Goal: Task Accomplishment & Management: Manage account settings

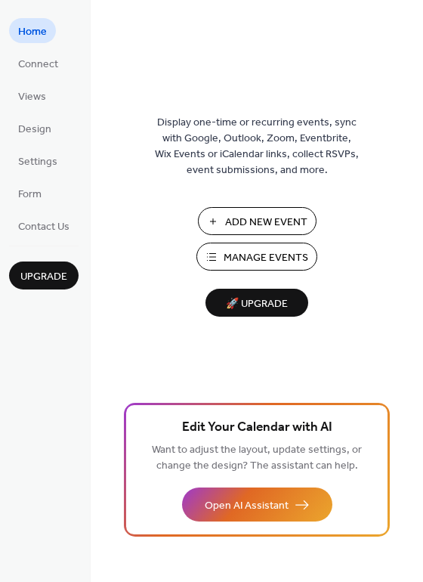
click at [266, 255] on span "Manage Events" at bounding box center [266, 258] width 85 height 16
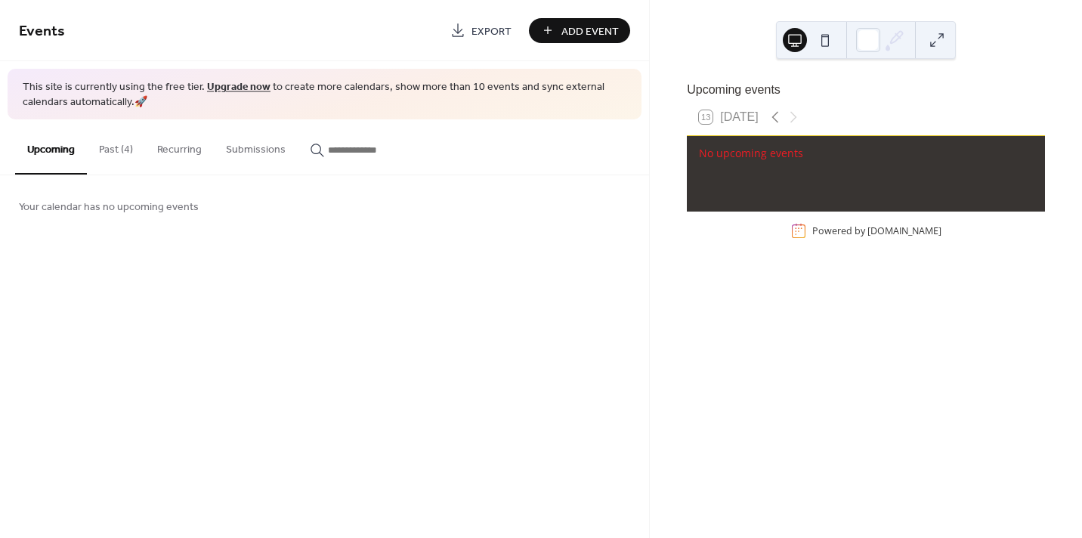
click at [108, 151] on button "Past (4)" at bounding box center [116, 146] width 58 height 54
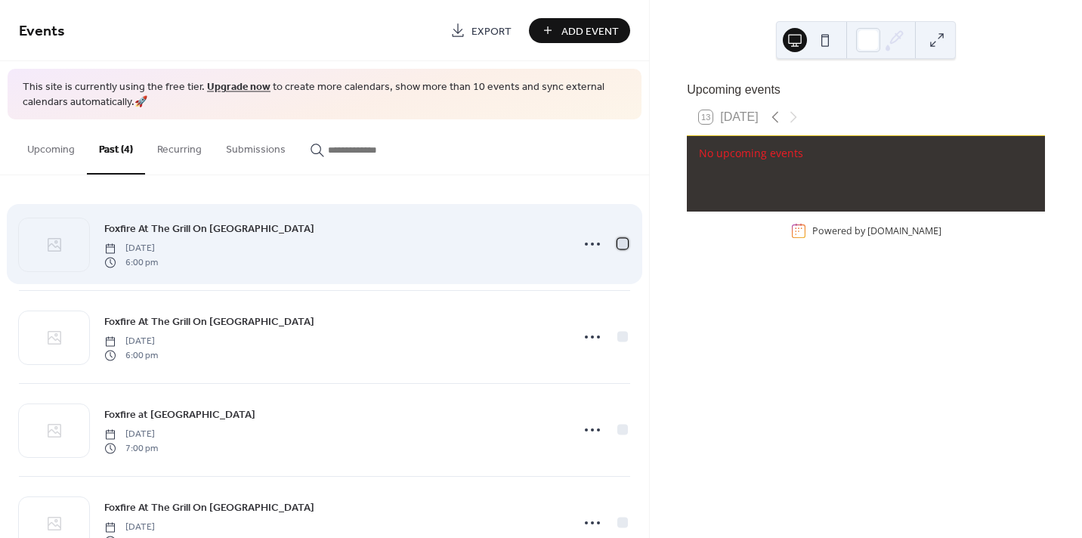
click at [617, 242] on div at bounding box center [622, 244] width 11 height 11
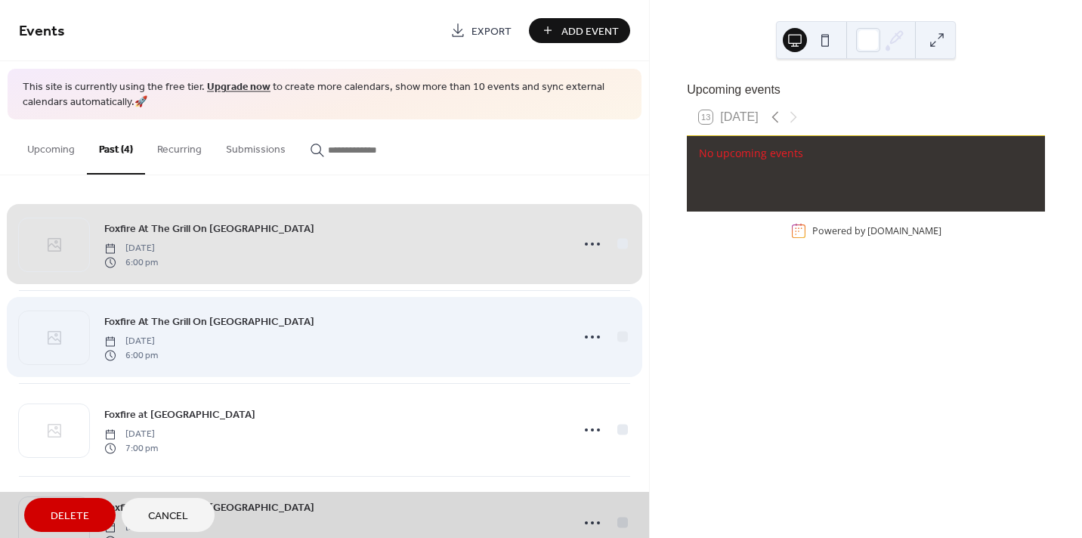
click at [620, 335] on div "Foxfire At The Grill On San Mateo Saturday, August 23, 2025 6:00 pm" at bounding box center [324, 336] width 611 height 93
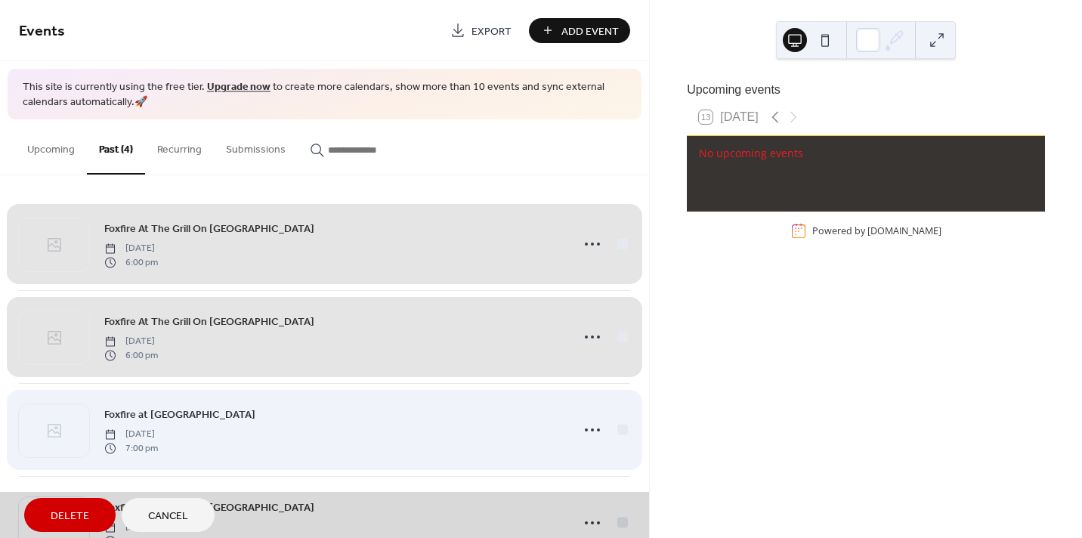
click at [617, 431] on div "Foxfire at Left Turn Distillery Saturday, August 16, 2025 7:00 pm" at bounding box center [324, 429] width 611 height 93
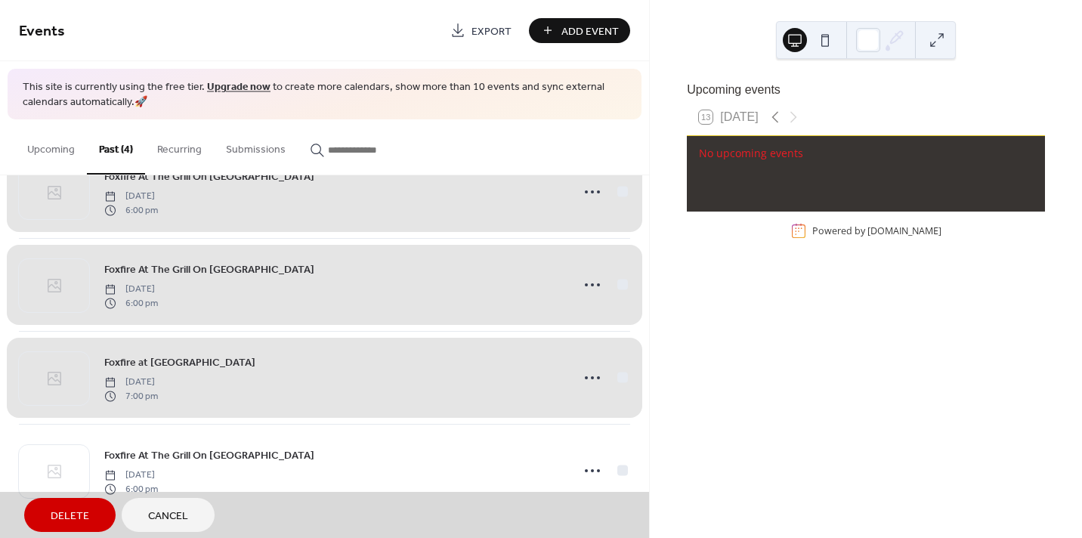
scroll to position [53, 0]
click at [79, 514] on span "Delete" at bounding box center [70, 516] width 39 height 16
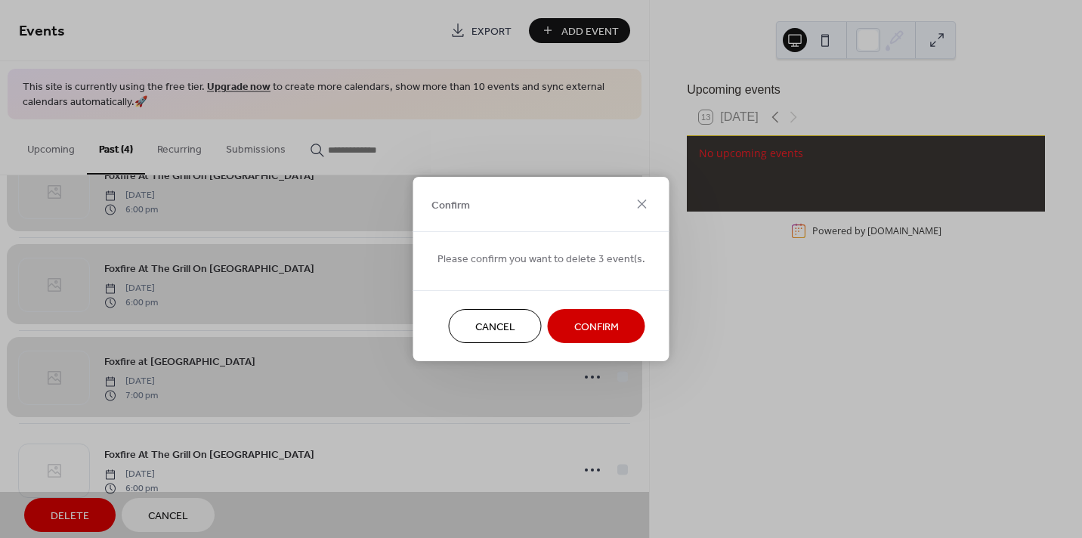
click at [564, 323] on button "Confirm" at bounding box center [596, 326] width 97 height 34
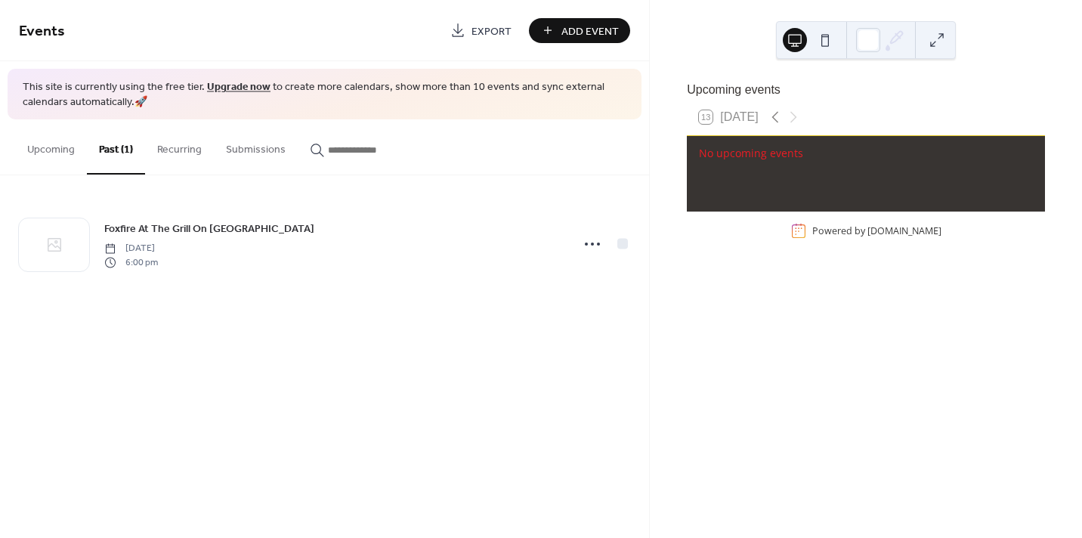
scroll to position [0, 0]
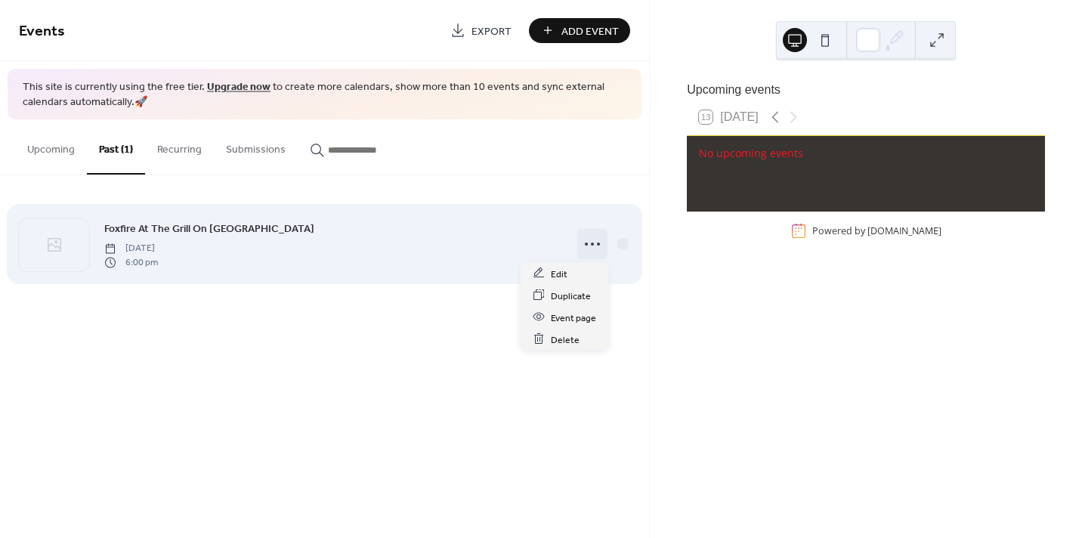
click at [595, 243] on icon at bounding box center [592, 244] width 24 height 24
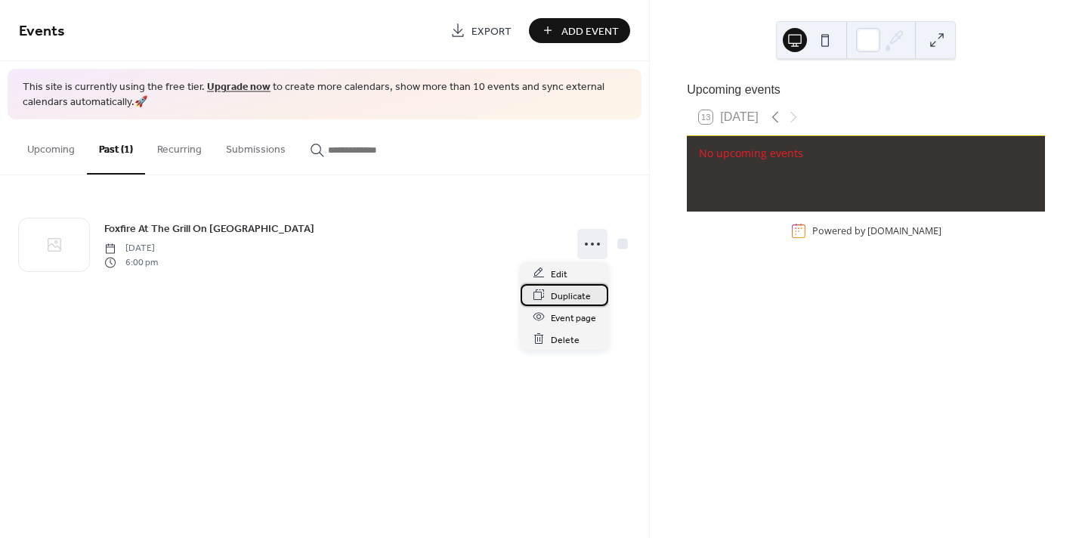
click at [564, 295] on span "Duplicate" at bounding box center [571, 296] width 40 height 16
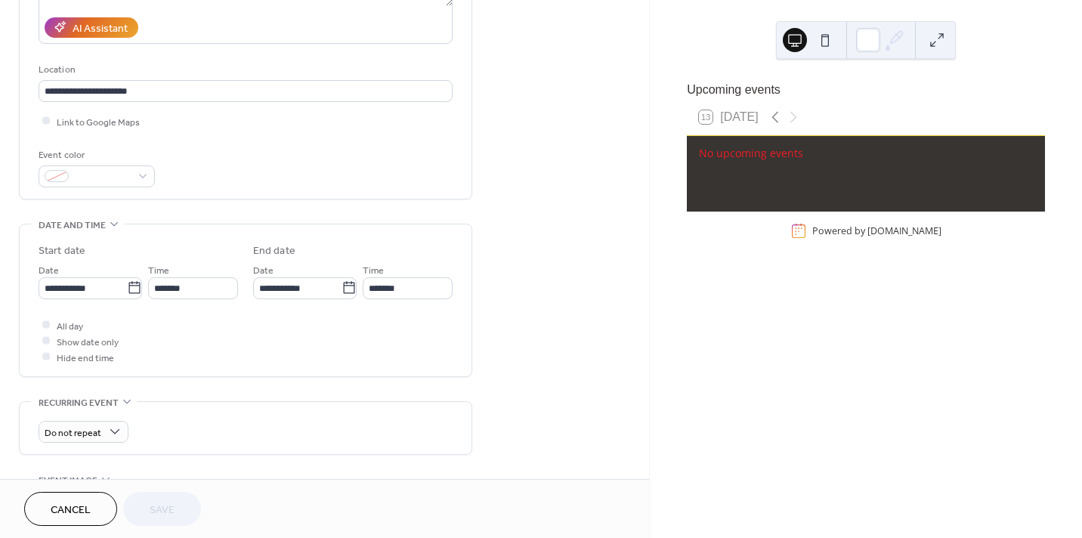
scroll to position [246, 0]
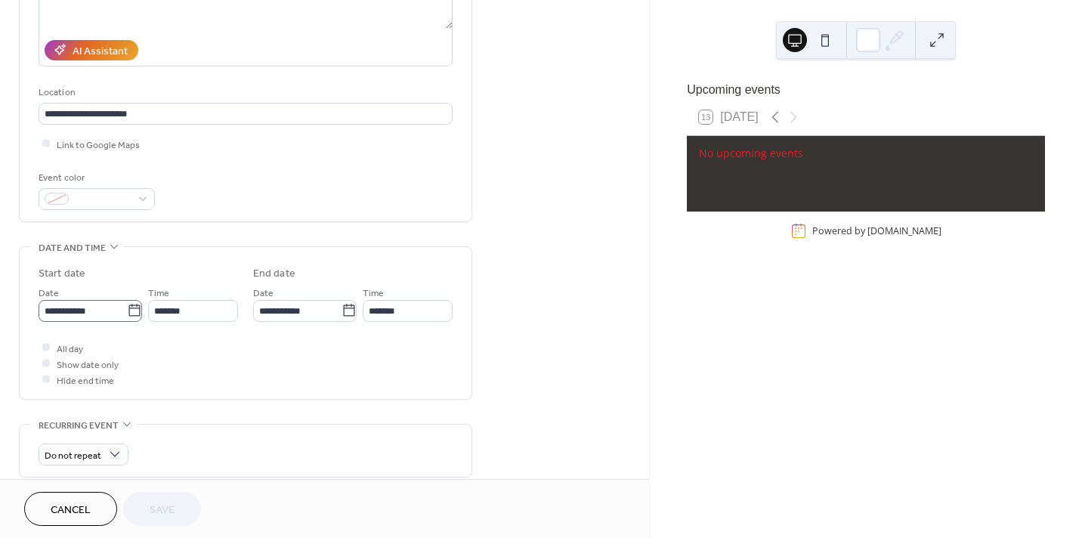
click at [130, 310] on icon at bounding box center [134, 310] width 15 height 15
click at [127, 310] on input "**********" at bounding box center [83, 311] width 88 height 22
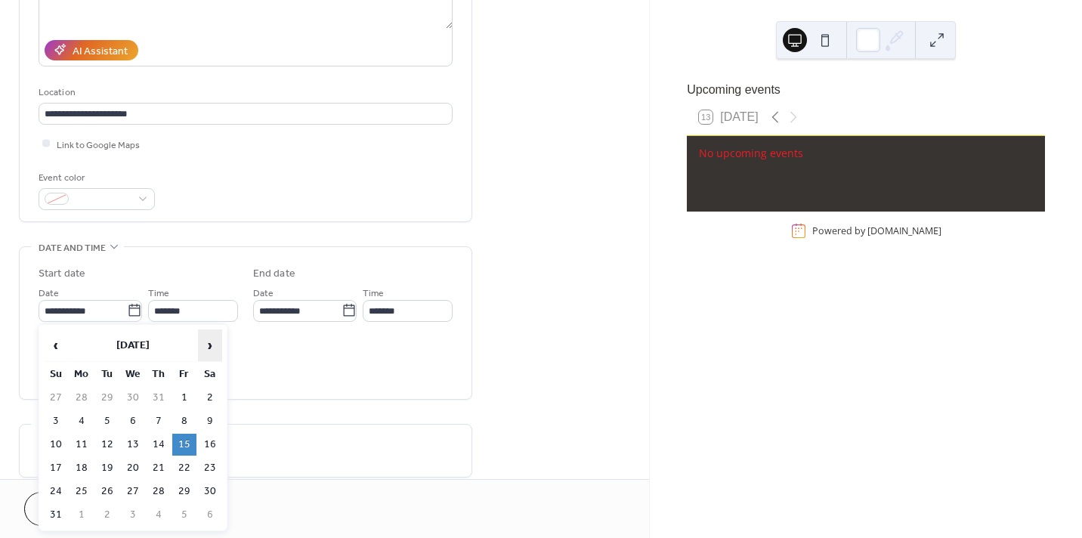
click at [217, 344] on span "›" at bounding box center [210, 345] width 23 height 30
click at [185, 400] on td "3" at bounding box center [184, 398] width 24 height 22
type input "**********"
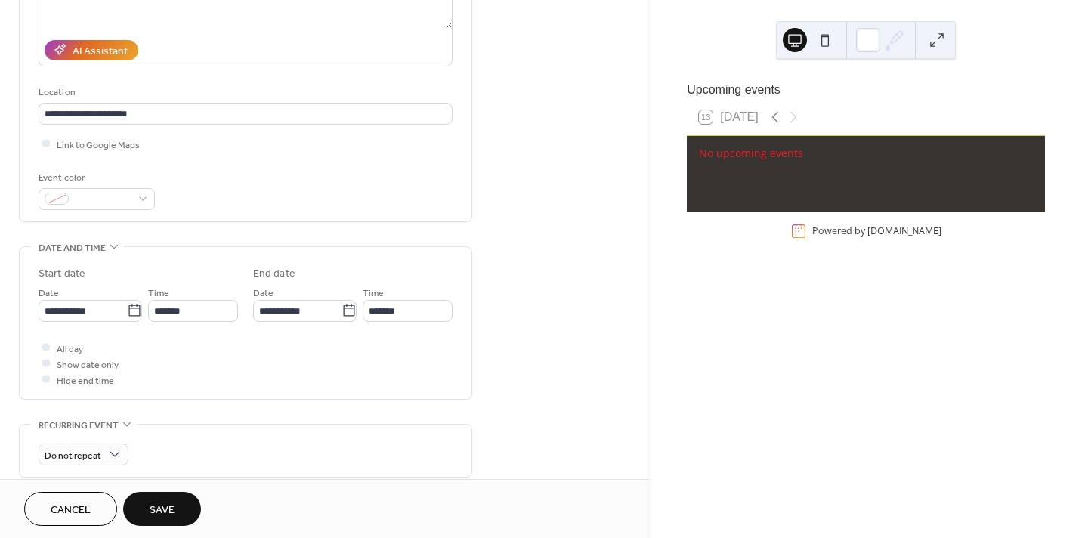
click at [152, 502] on span "Save" at bounding box center [162, 510] width 25 height 16
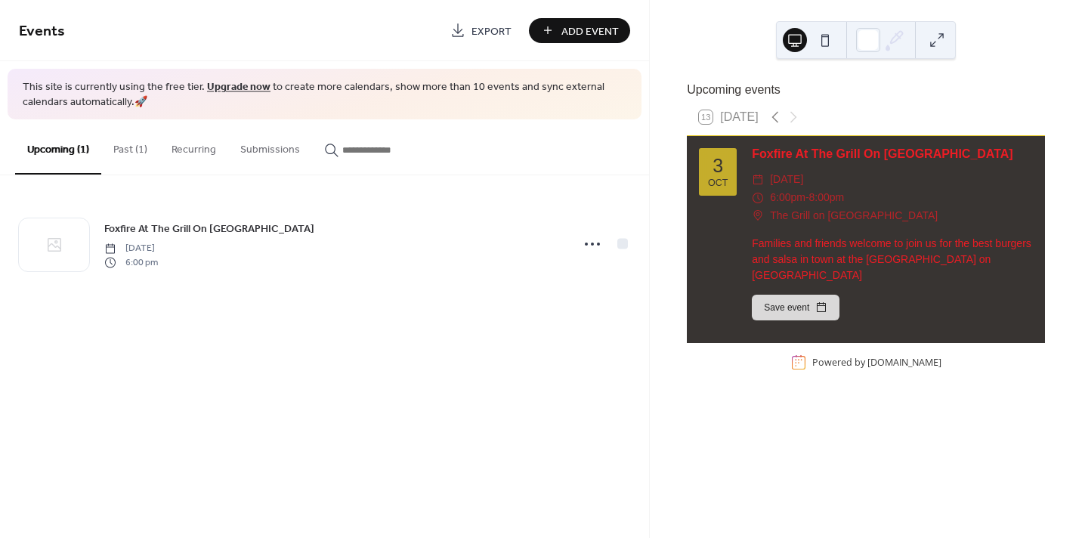
click at [57, 148] on button "Upcoming (1)" at bounding box center [58, 146] width 86 height 55
click at [137, 147] on button "Past (1)" at bounding box center [130, 146] width 58 height 54
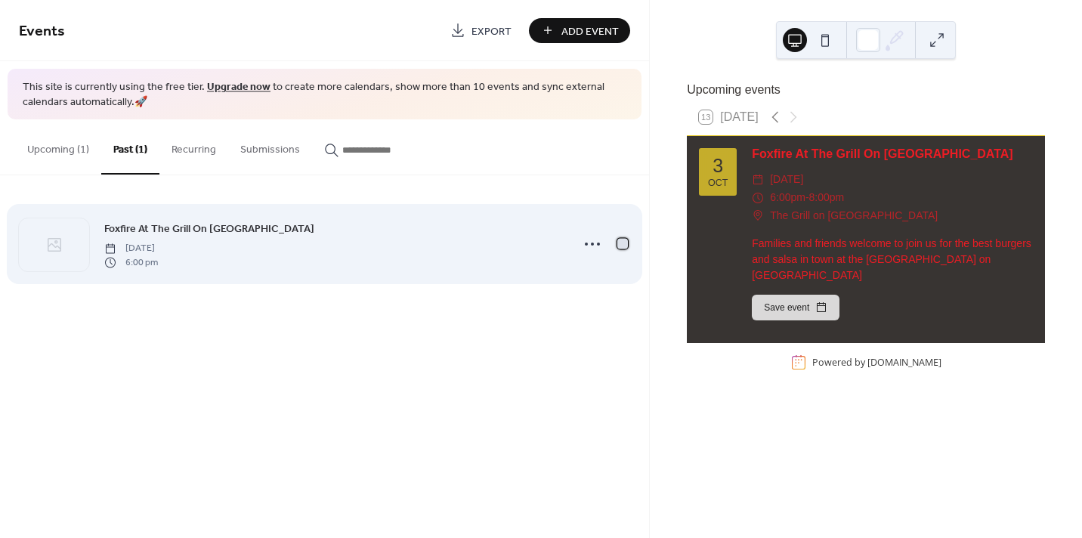
click at [622, 242] on div at bounding box center [622, 244] width 11 height 11
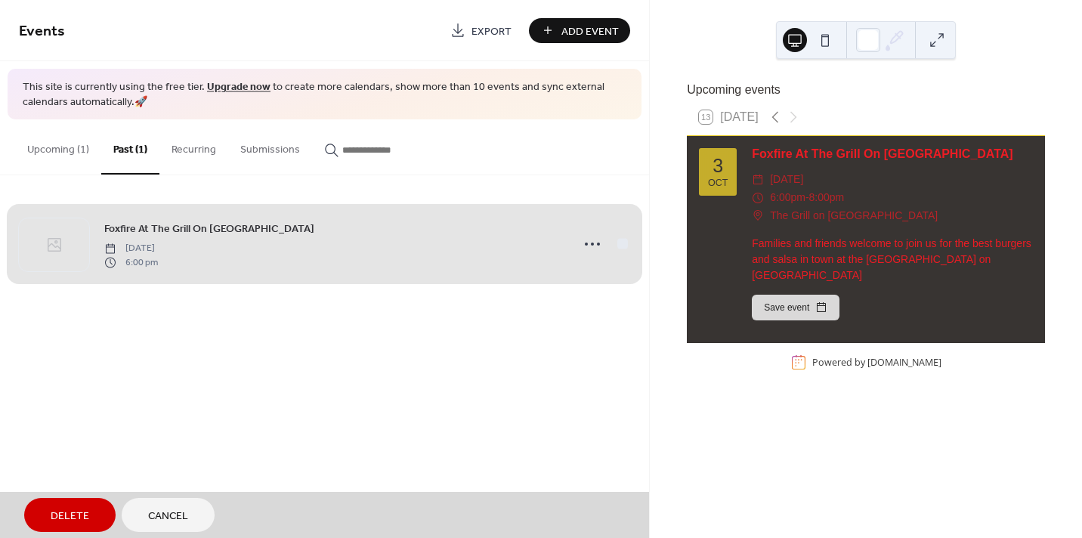
click at [100, 510] on button "Delete" at bounding box center [69, 515] width 91 height 34
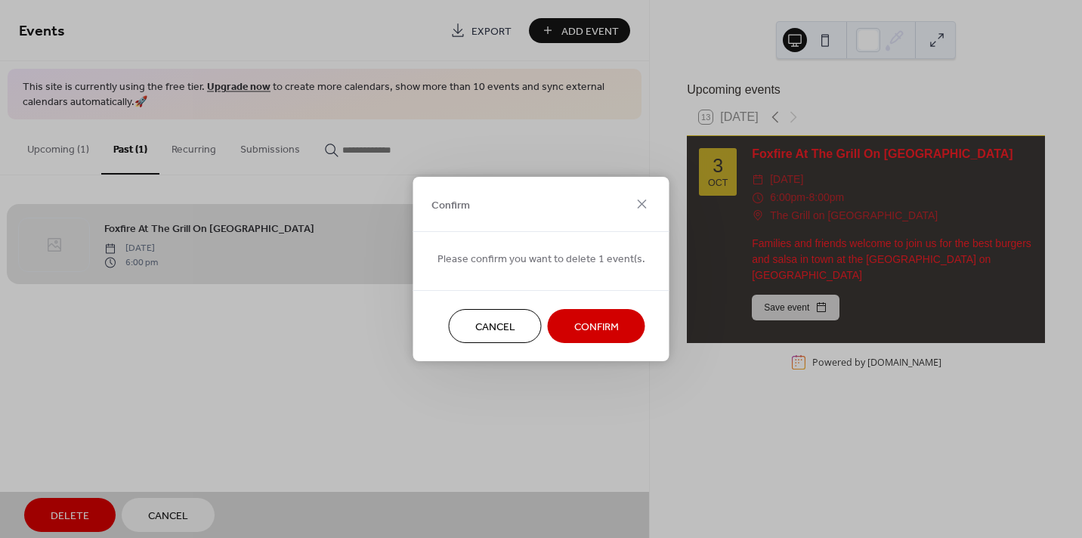
click at [565, 327] on button "Confirm" at bounding box center [596, 326] width 97 height 34
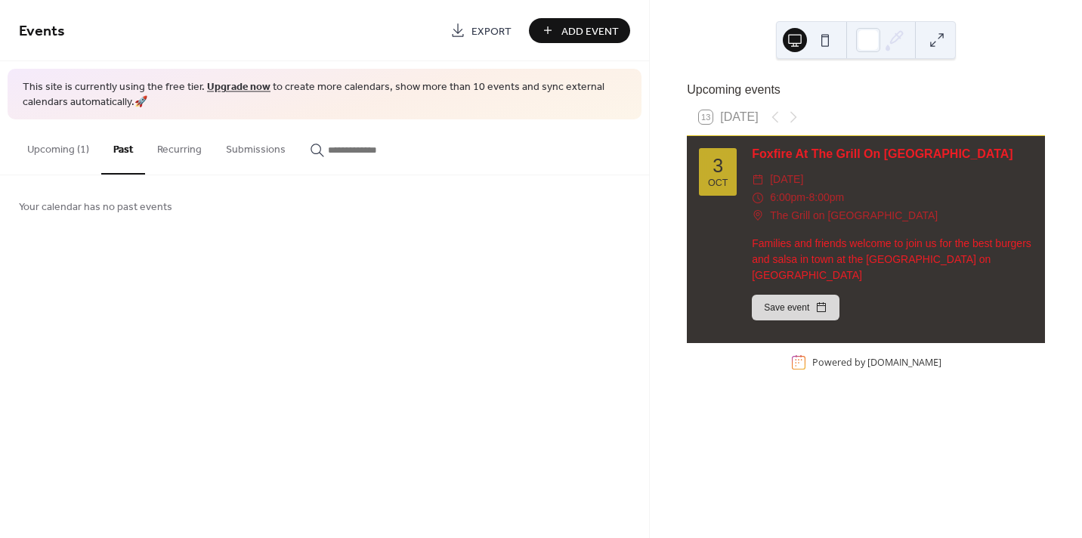
click at [61, 144] on button "Upcoming (1)" at bounding box center [58, 146] width 86 height 54
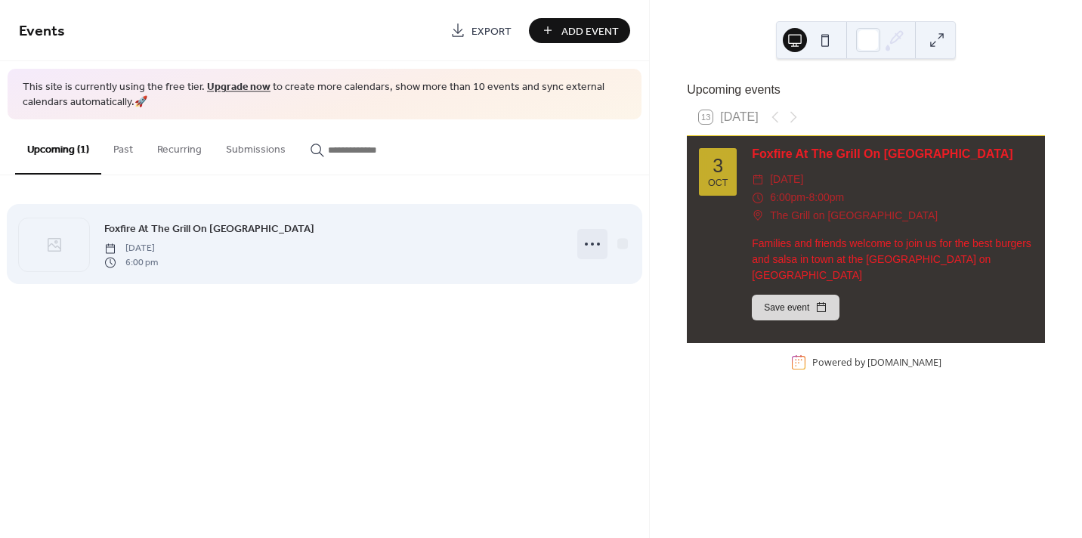
click at [591, 246] on icon at bounding box center [592, 244] width 24 height 24
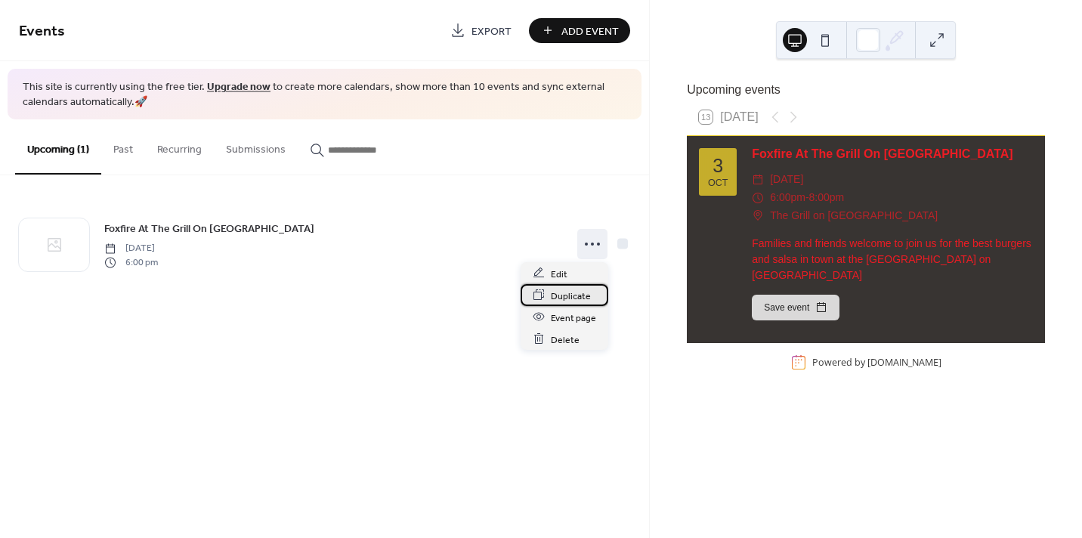
click at [565, 294] on span "Duplicate" at bounding box center [571, 296] width 40 height 16
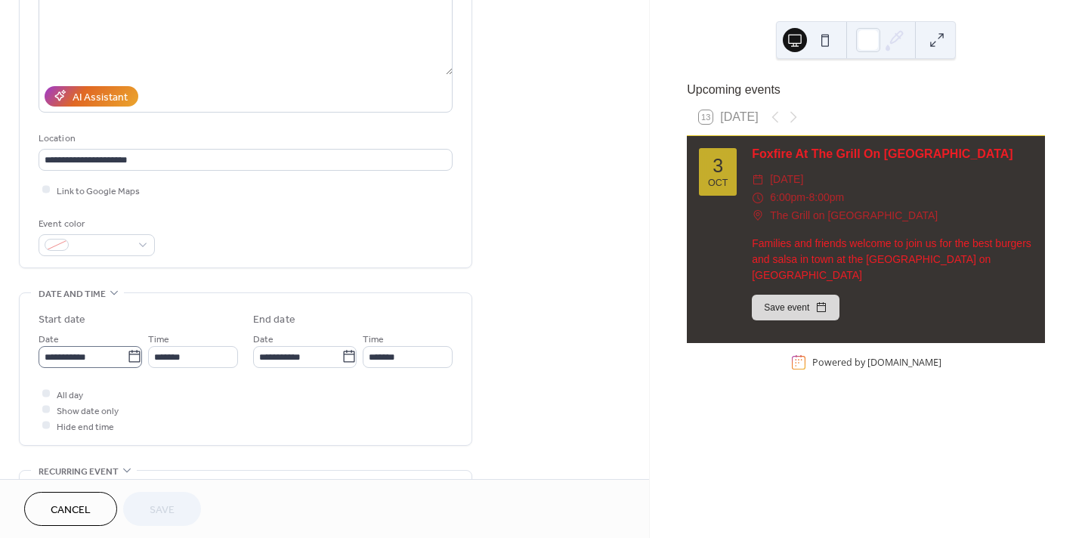
scroll to position [188, 0]
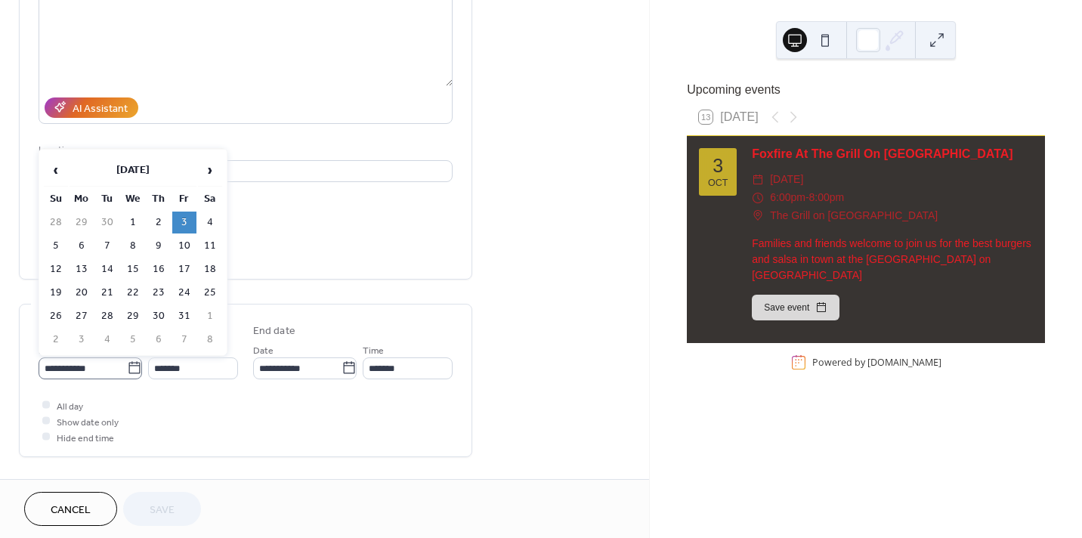
click at [130, 366] on icon at bounding box center [134, 367] width 15 height 15
click at [127, 366] on input "**********" at bounding box center [83, 368] width 88 height 22
click at [187, 291] on td "24" at bounding box center [184, 293] width 24 height 22
type input "**********"
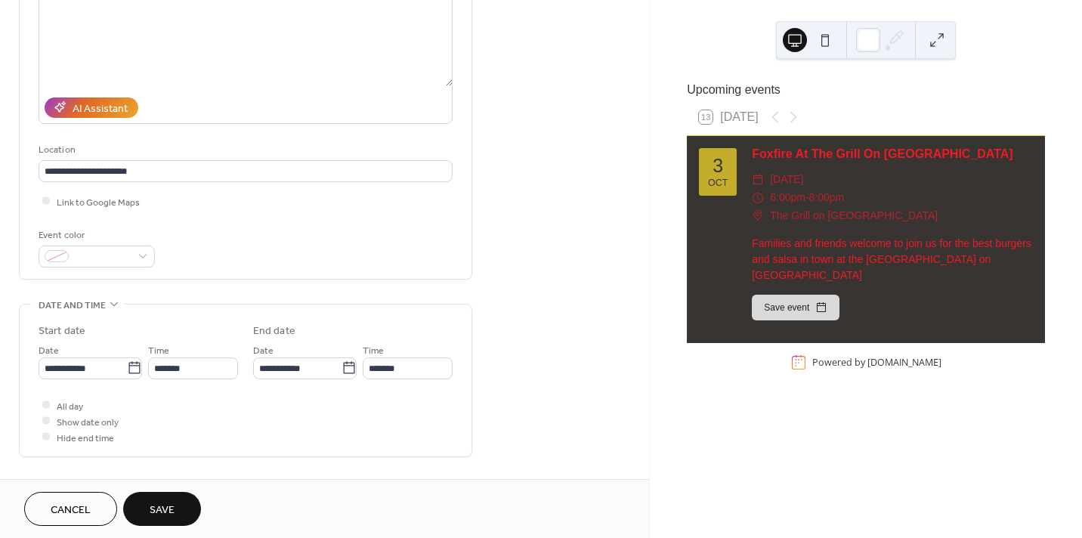
click at [134, 504] on button "Save" at bounding box center [162, 509] width 78 height 34
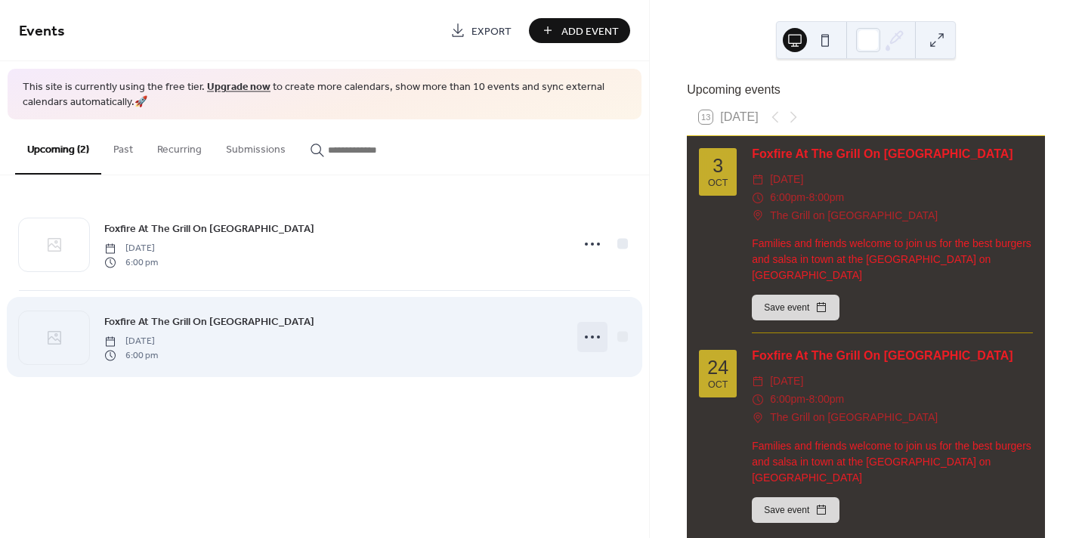
click at [593, 332] on icon at bounding box center [592, 337] width 24 height 24
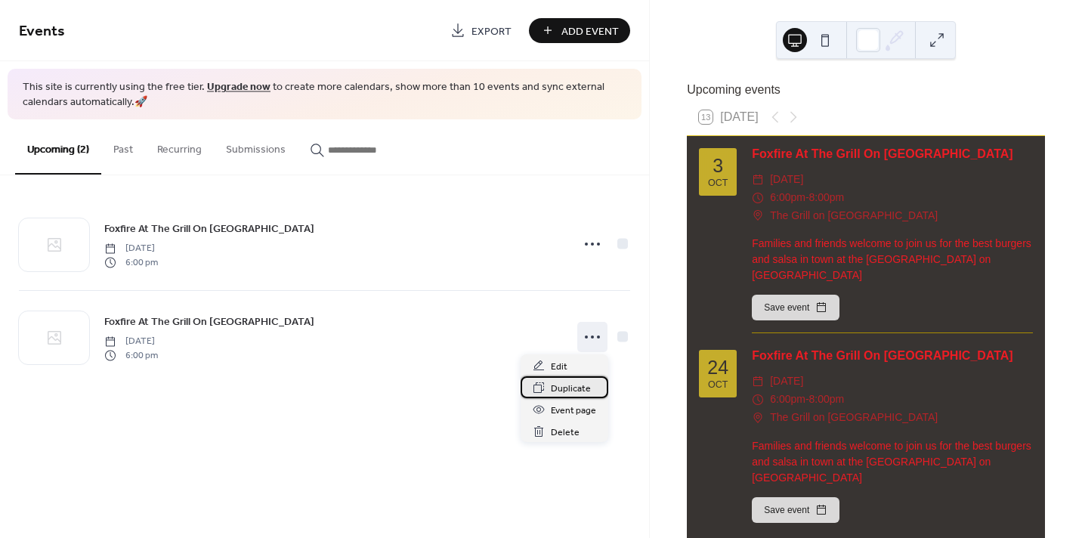
click at [545, 386] on div "Duplicate" at bounding box center [564, 387] width 88 height 22
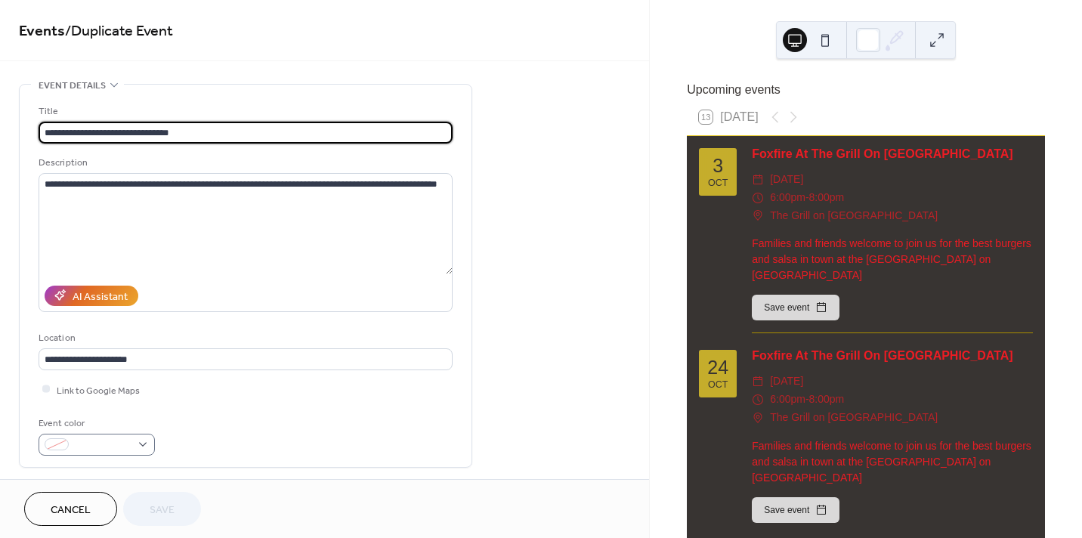
scroll to position [188, 0]
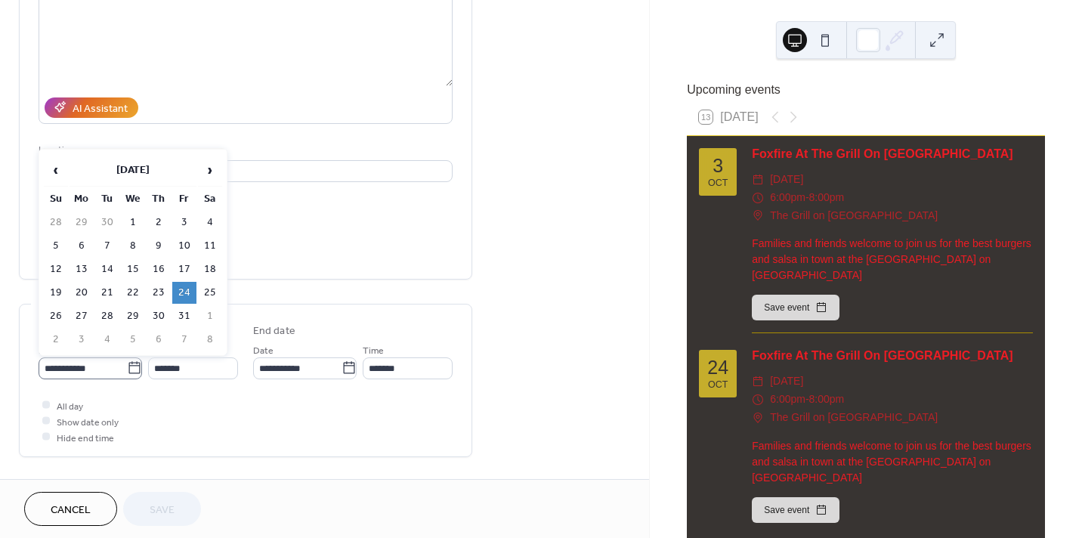
click at [127, 366] on icon at bounding box center [134, 367] width 15 height 15
click at [123, 366] on input "**********" at bounding box center [83, 368] width 88 height 22
click at [211, 165] on span "›" at bounding box center [210, 170] width 23 height 30
click at [184, 246] on td "7" at bounding box center [184, 246] width 24 height 22
type input "**********"
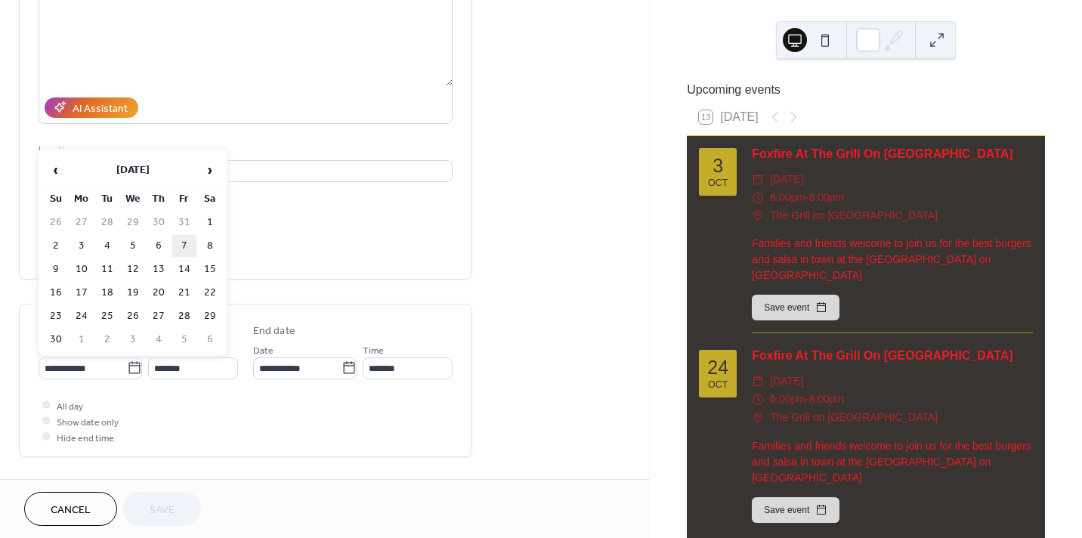
type input "**********"
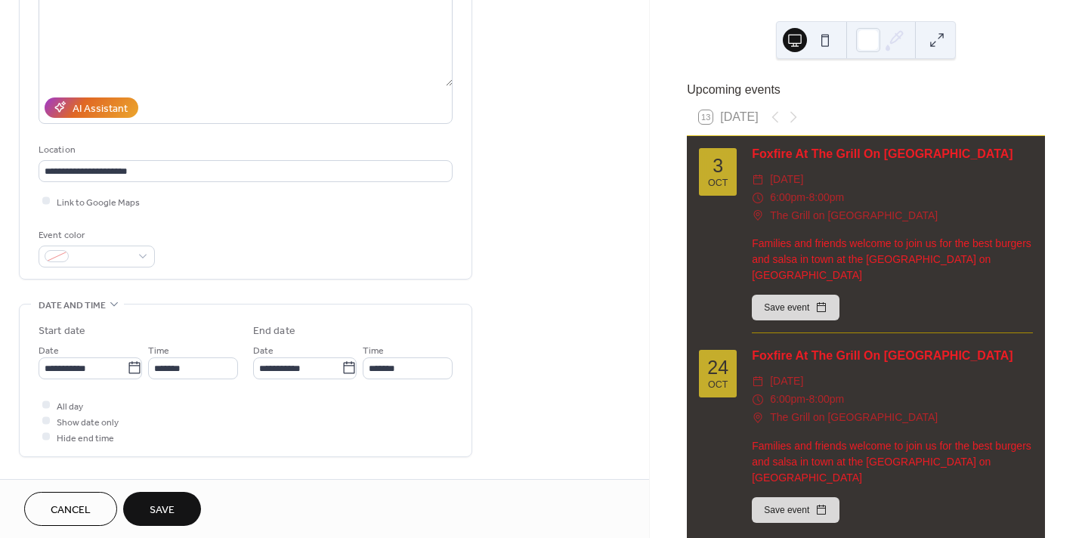
click at [150, 510] on button "Save" at bounding box center [162, 509] width 78 height 34
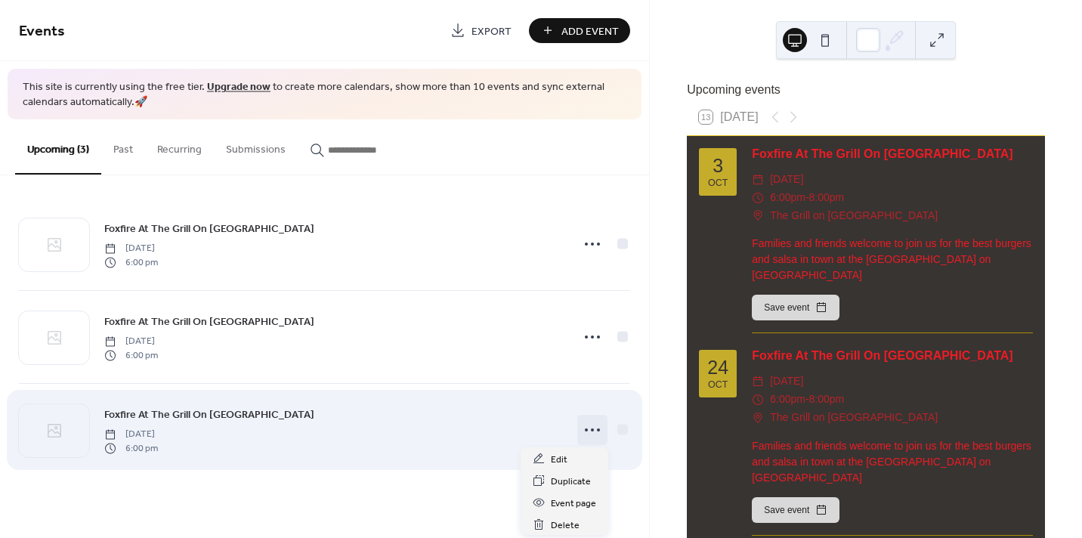
click at [593, 426] on icon at bounding box center [592, 430] width 24 height 24
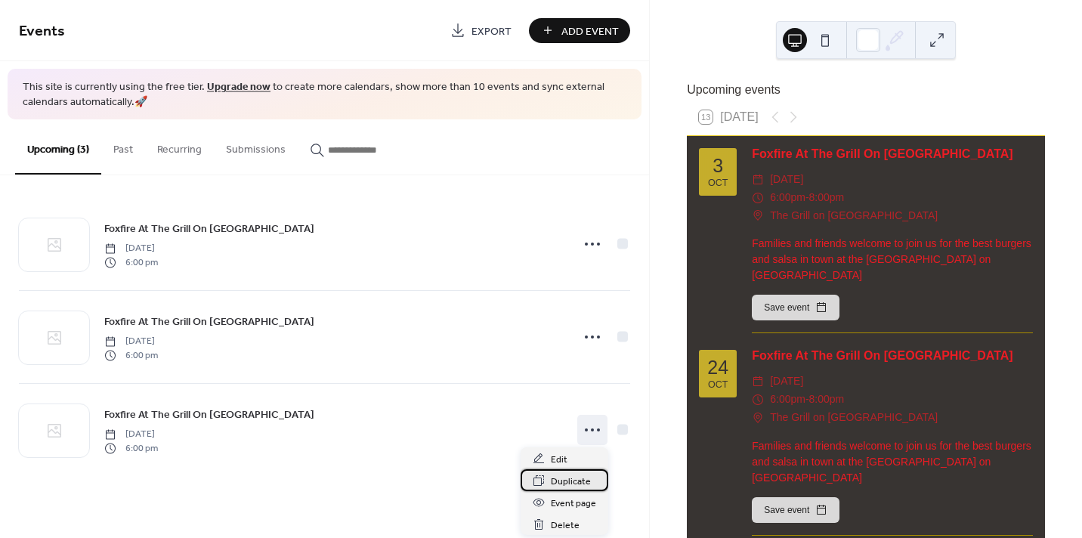
click at [571, 476] on span "Duplicate" at bounding box center [571, 482] width 40 height 16
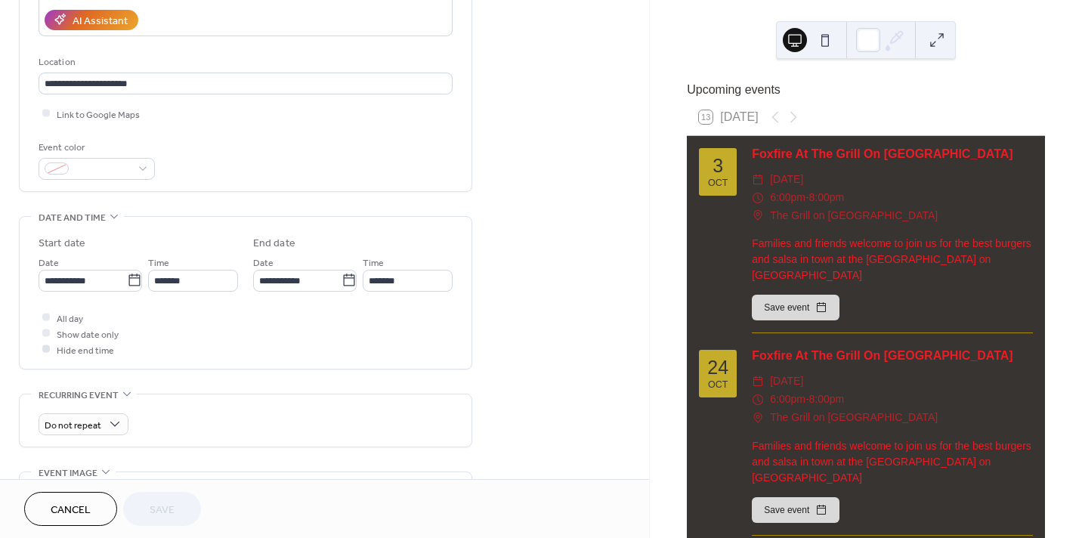
scroll to position [283, 0]
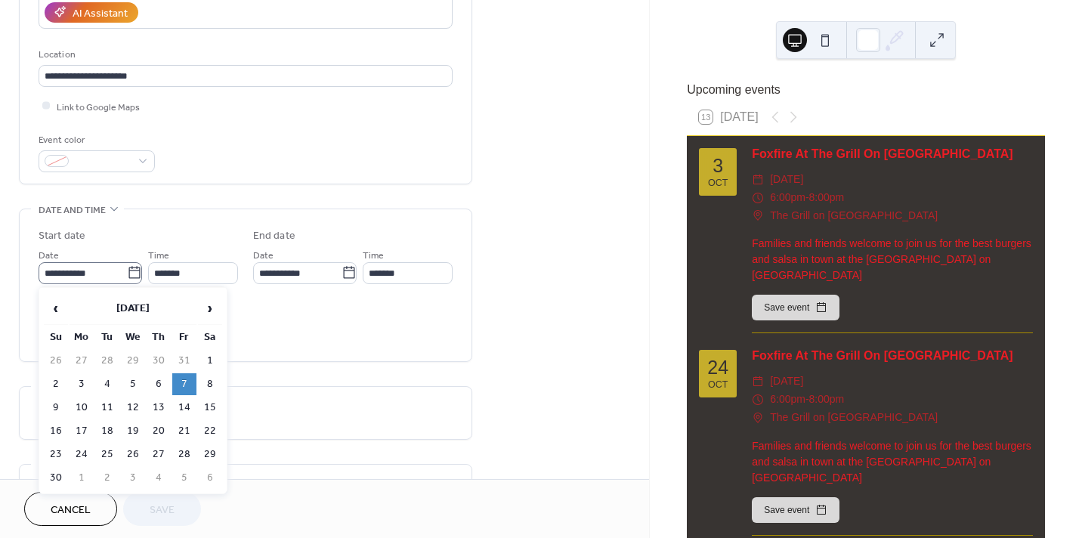
click at [130, 276] on icon at bounding box center [134, 272] width 15 height 15
click at [127, 276] on input "**********" at bounding box center [83, 273] width 88 height 22
click at [217, 433] on td "22" at bounding box center [210, 431] width 24 height 22
type input "**********"
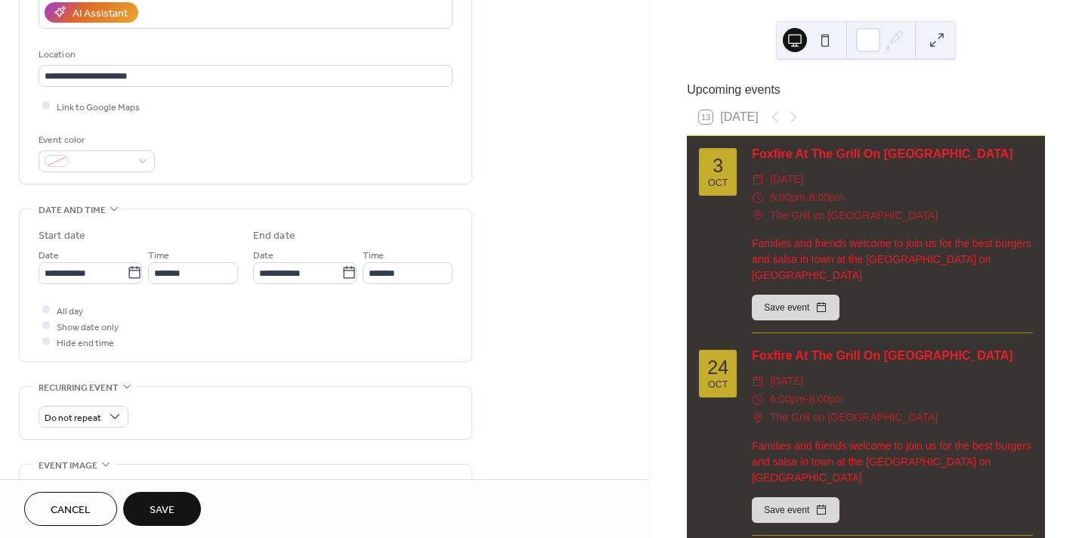
click at [184, 506] on button "Save" at bounding box center [162, 509] width 78 height 34
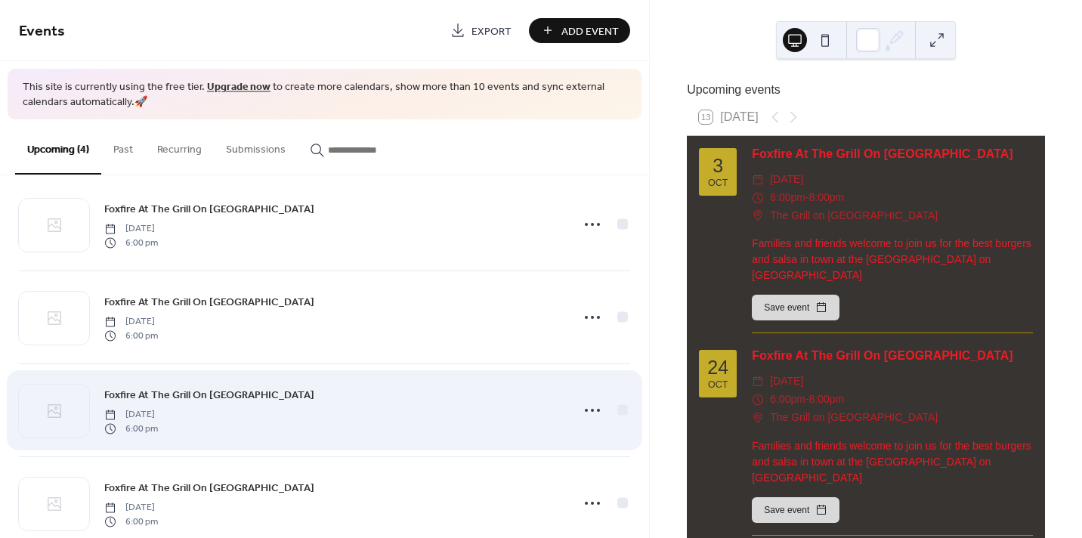
scroll to position [53, 0]
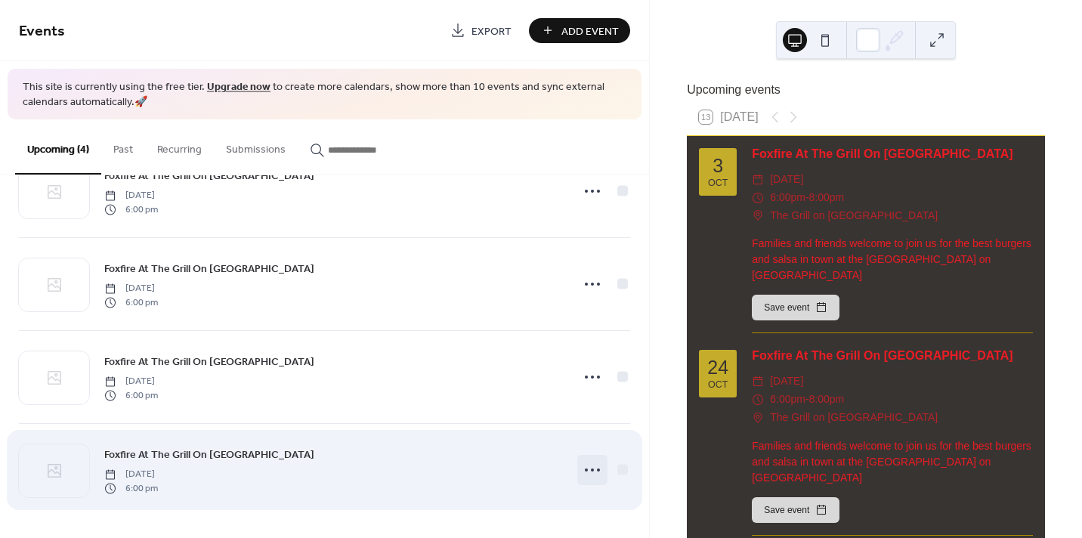
click at [587, 466] on icon at bounding box center [592, 470] width 24 height 24
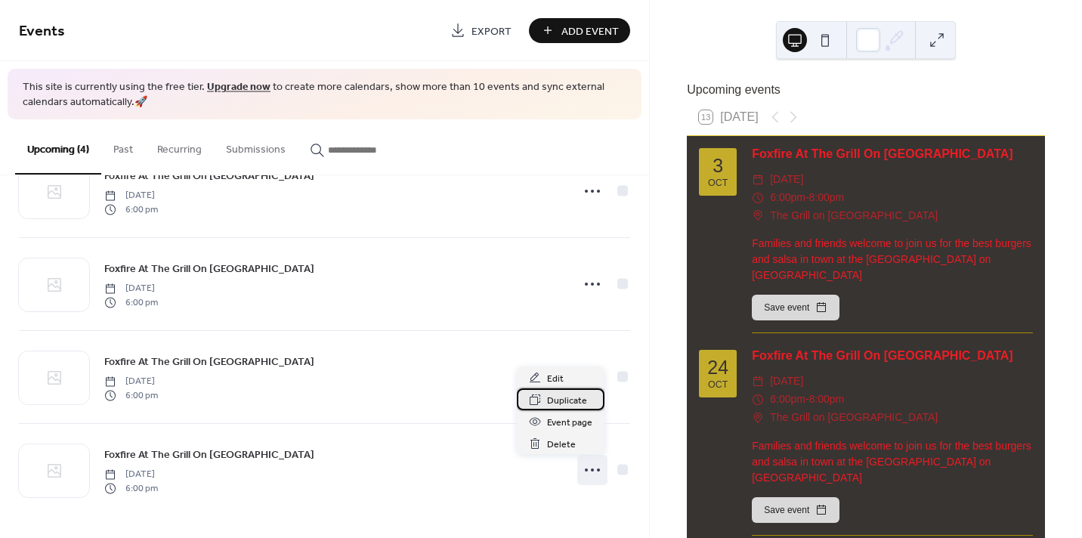
click at [568, 406] on span "Duplicate" at bounding box center [567, 401] width 40 height 16
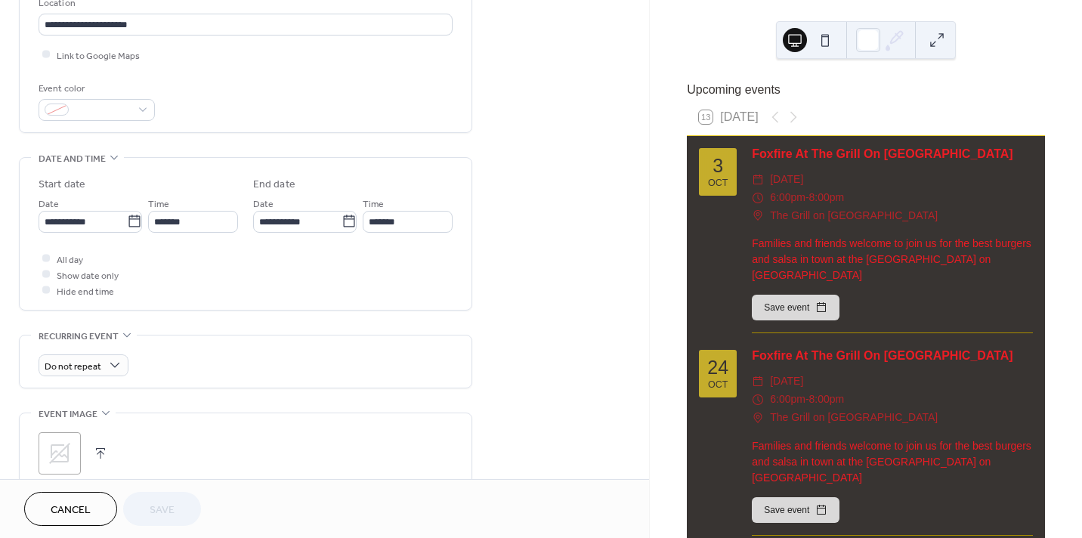
scroll to position [377, 0]
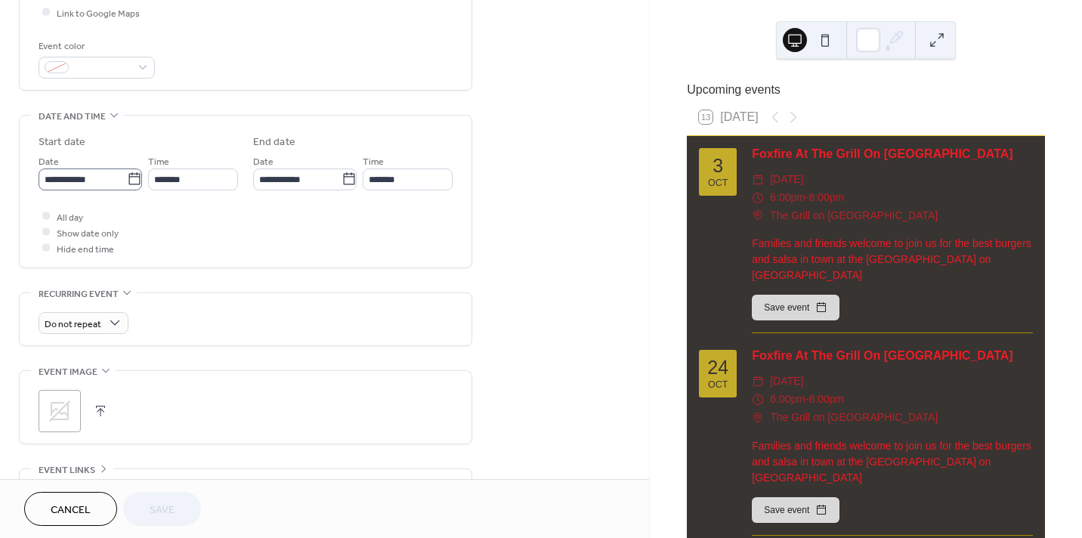
click at [127, 178] on icon at bounding box center [134, 178] width 15 height 15
click at [123, 178] on input "**********" at bounding box center [83, 179] width 88 height 22
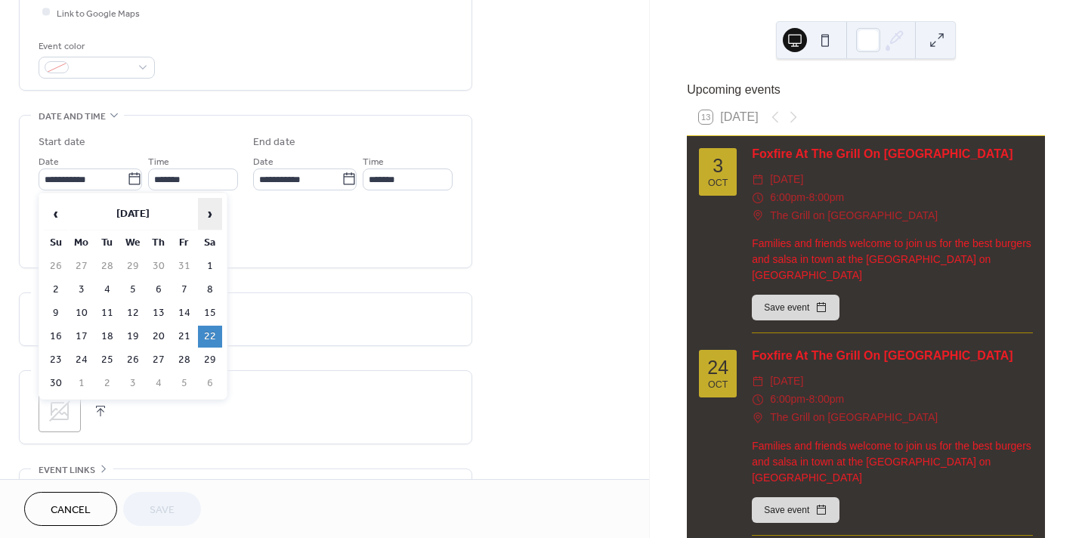
click at [202, 216] on span "›" at bounding box center [210, 214] width 23 height 30
click at [181, 264] on td "5" at bounding box center [184, 266] width 24 height 22
type input "**********"
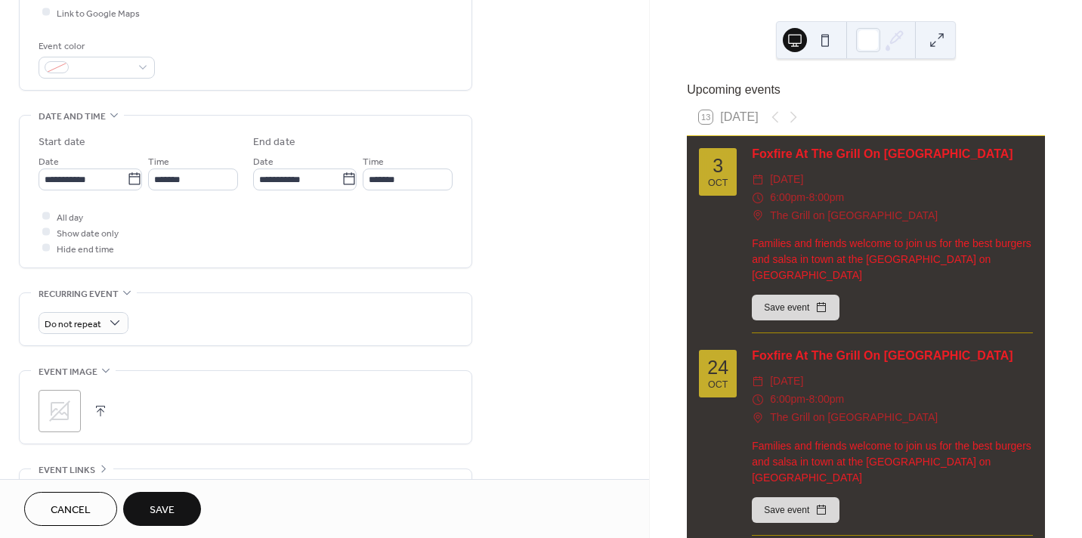
click at [176, 504] on button "Save" at bounding box center [162, 509] width 78 height 34
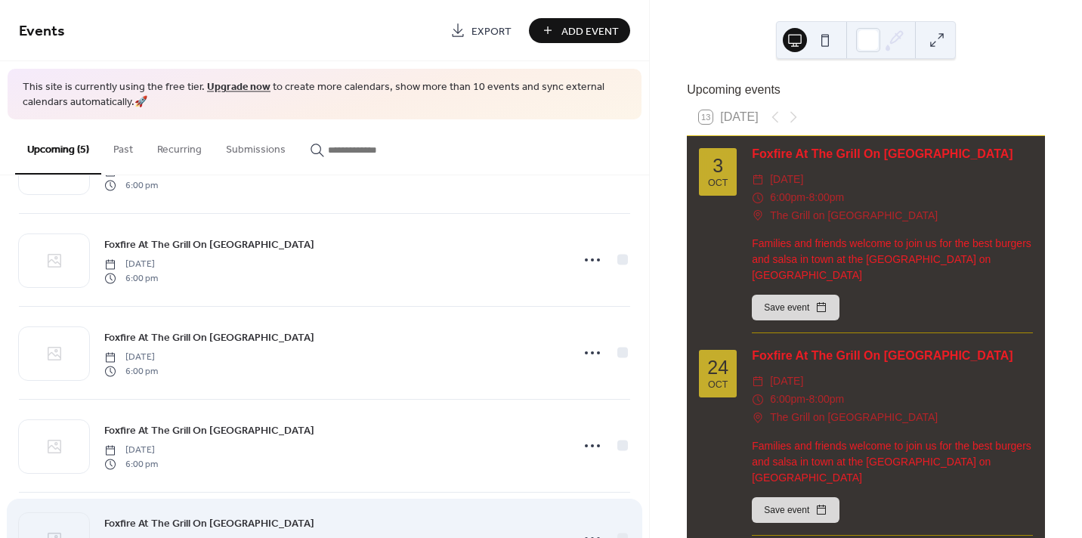
scroll to position [146, 0]
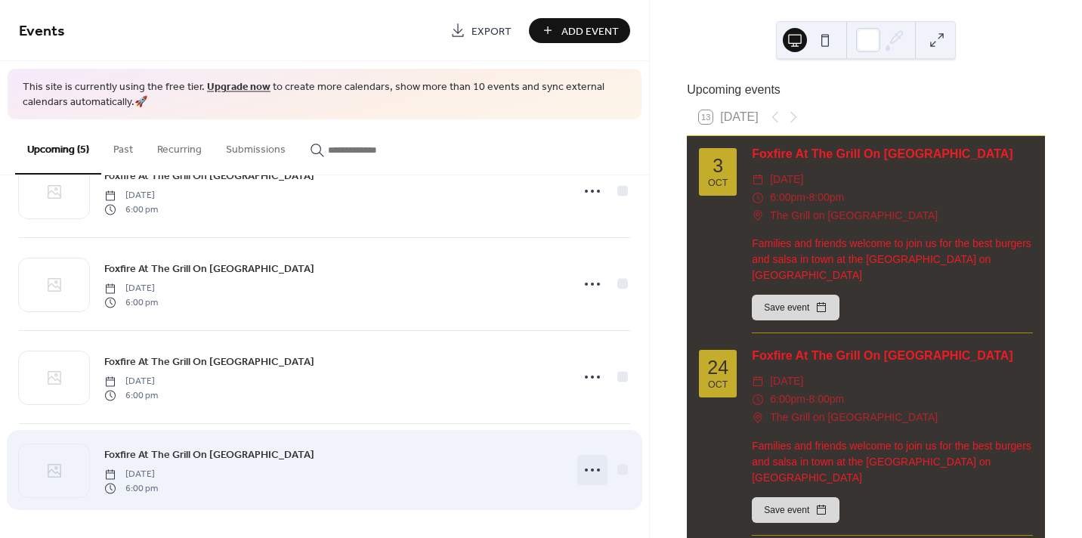
click at [593, 465] on icon at bounding box center [592, 470] width 24 height 24
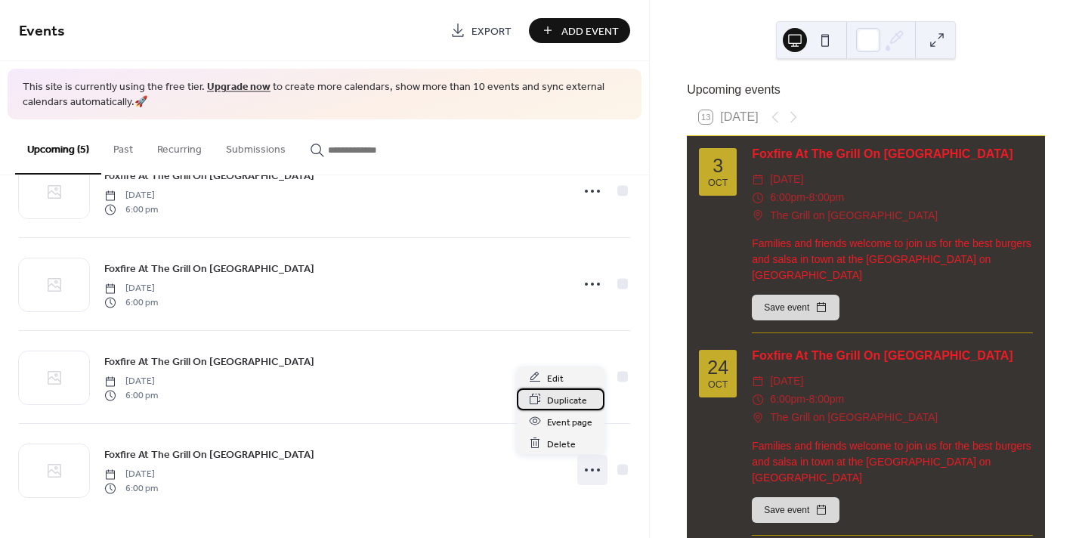
click at [548, 401] on span "Duplicate" at bounding box center [567, 400] width 40 height 16
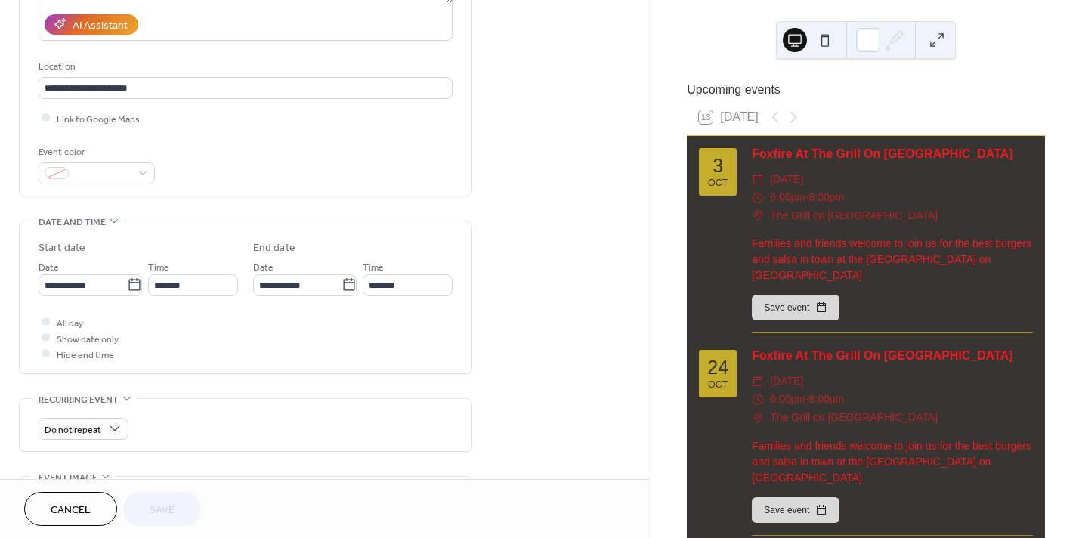
scroll to position [283, 0]
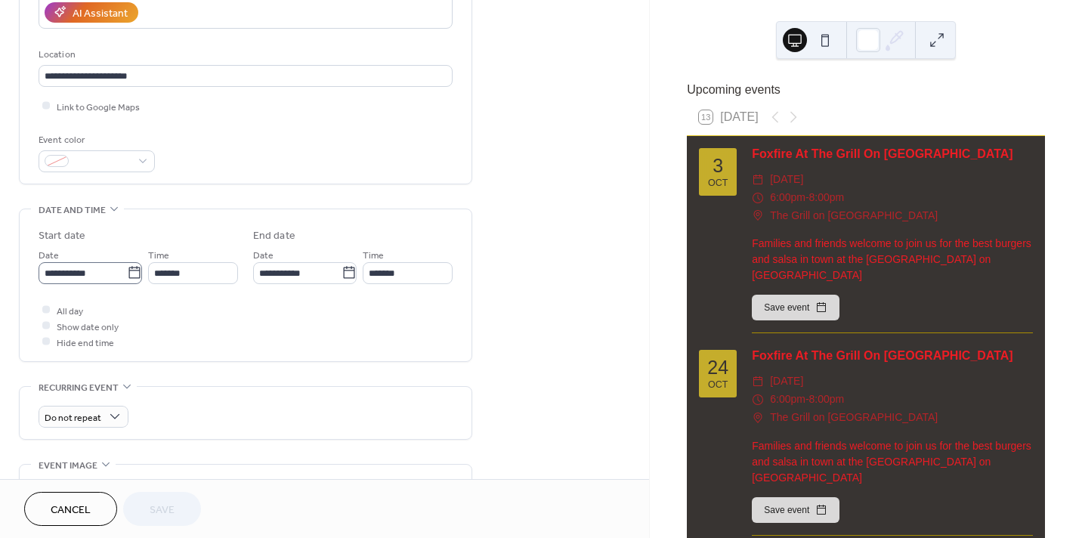
click at [130, 274] on icon at bounding box center [134, 272] width 15 height 15
click at [127, 274] on input "**********" at bounding box center [83, 273] width 88 height 22
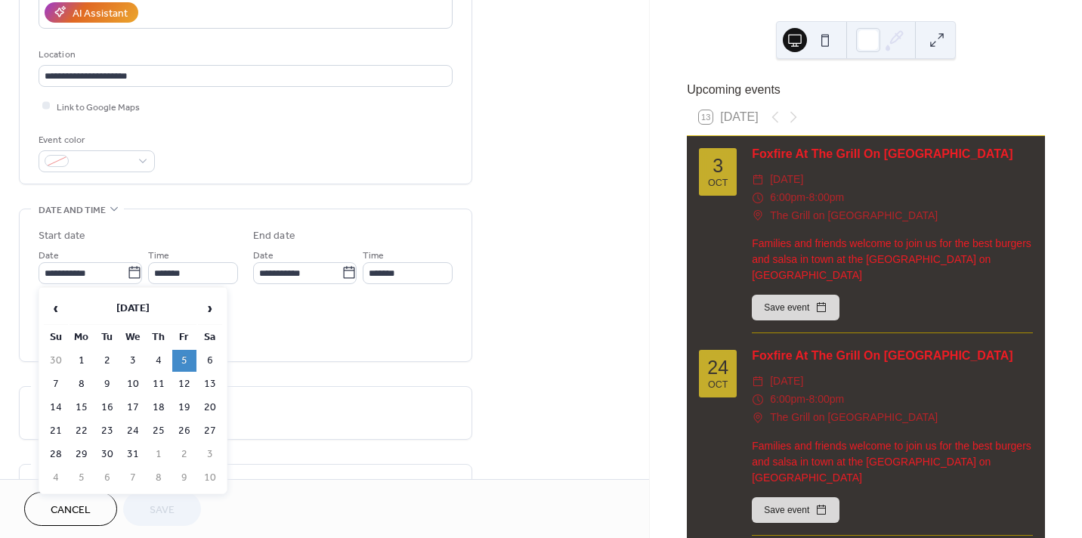
click at [208, 383] on td "13" at bounding box center [210, 384] width 24 height 22
type input "**********"
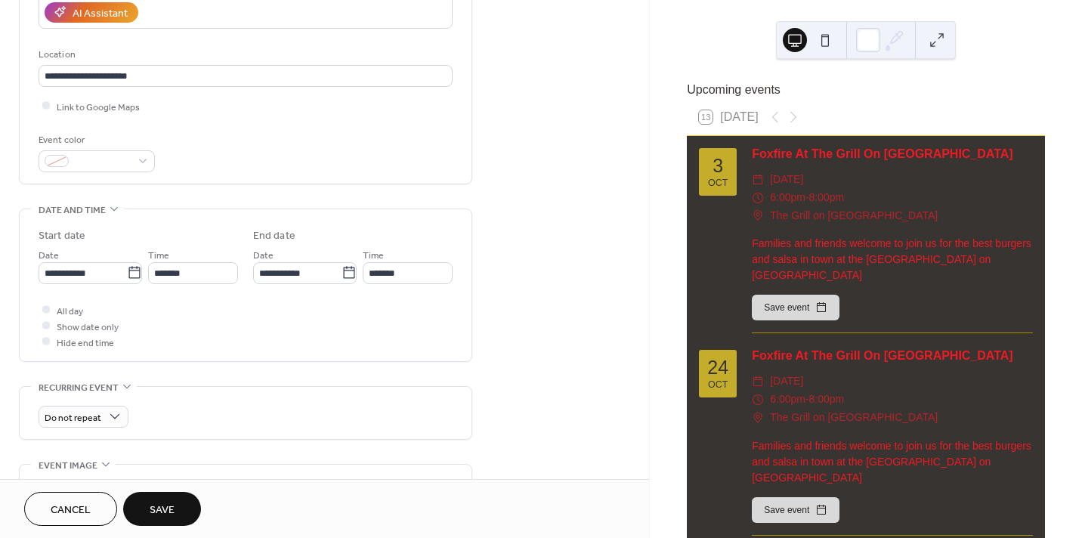
click at [167, 502] on button "Save" at bounding box center [162, 509] width 78 height 34
